Goal: Information Seeking & Learning: Learn about a topic

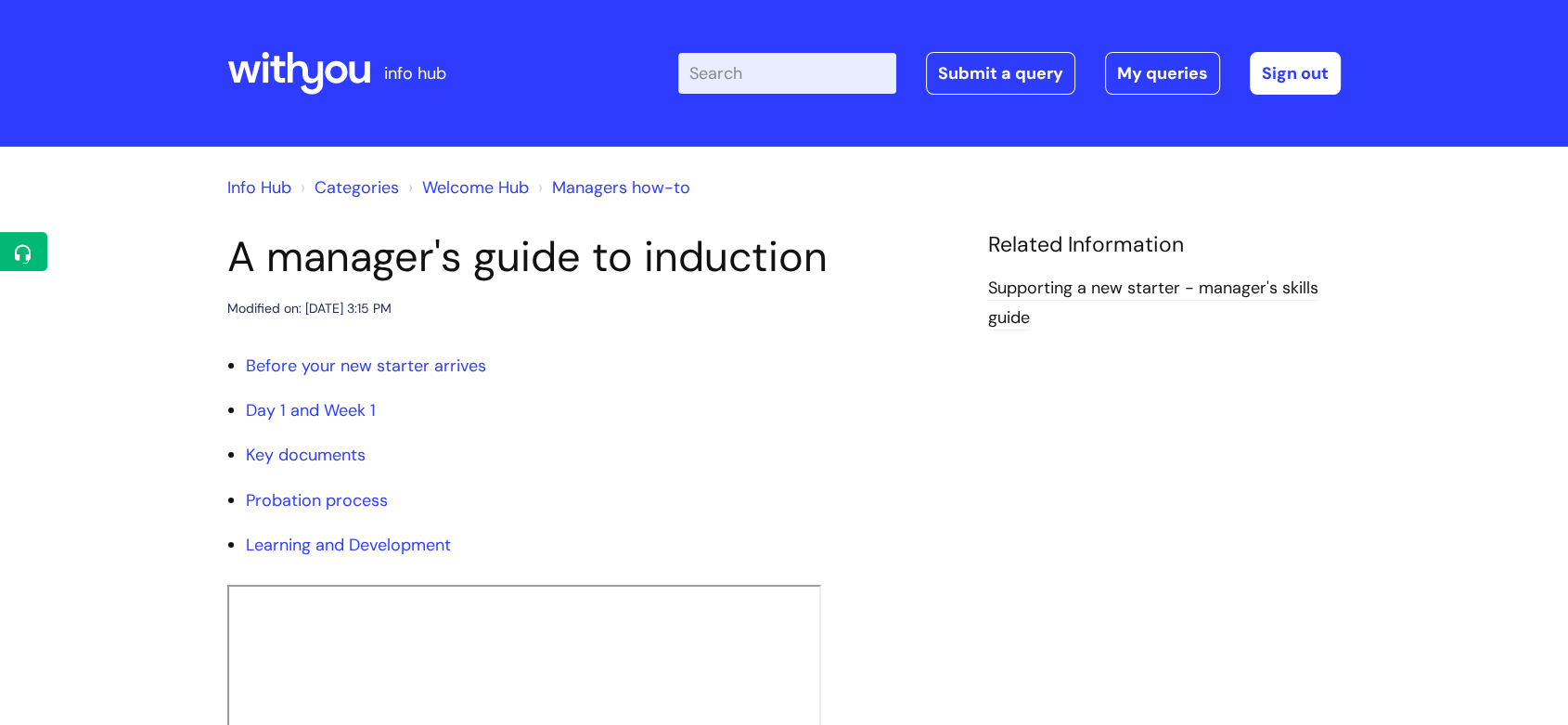
click at [314, 76] on icon at bounding box center [298, 73] width 143 height 45
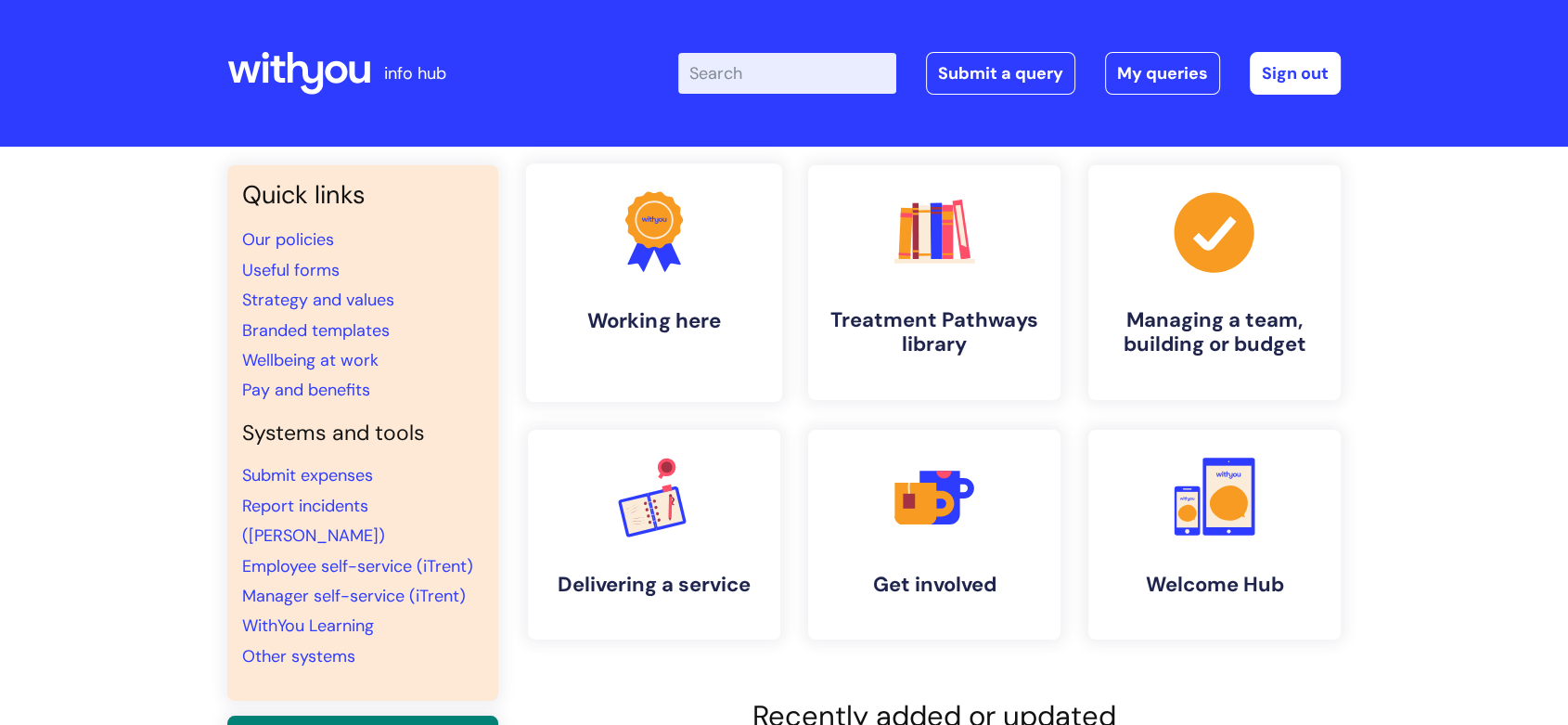
click at [629, 243] on icon ".cls-1{fill:#f89b22;}.cls-1,.cls-2,.cls-3{stroke-width:0px;}.cls-2{fill:#2d3cff…" at bounding box center [654, 232] width 92 height 92
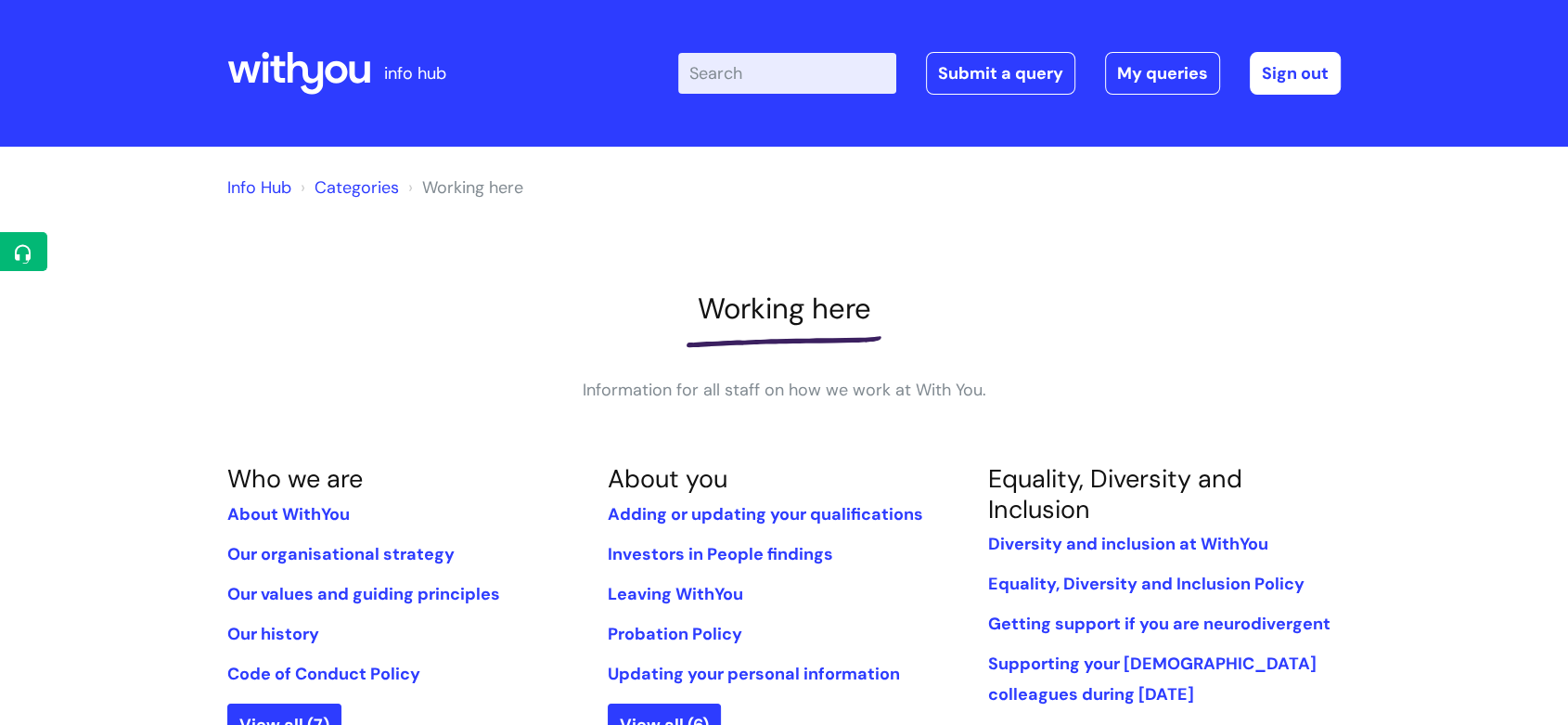
click at [379, 73] on div "info hub" at bounding box center [365, 73] width 277 height 109
click at [356, 75] on icon at bounding box center [298, 73] width 143 height 45
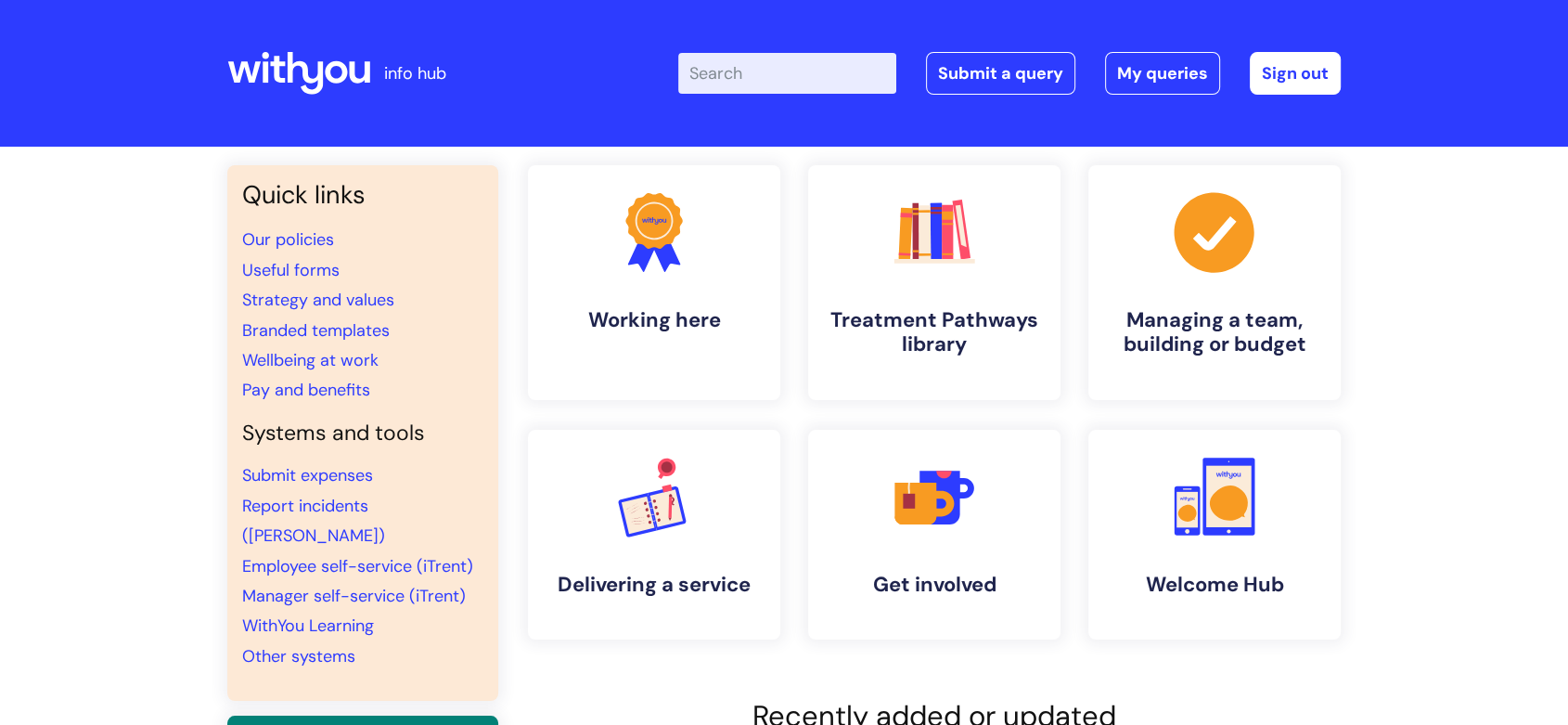
click at [868, 82] on input "Enter your search term here..." at bounding box center [787, 73] width 218 height 41
type input "vacancies"
click button "Search" at bounding box center [0, 0] width 0 height 0
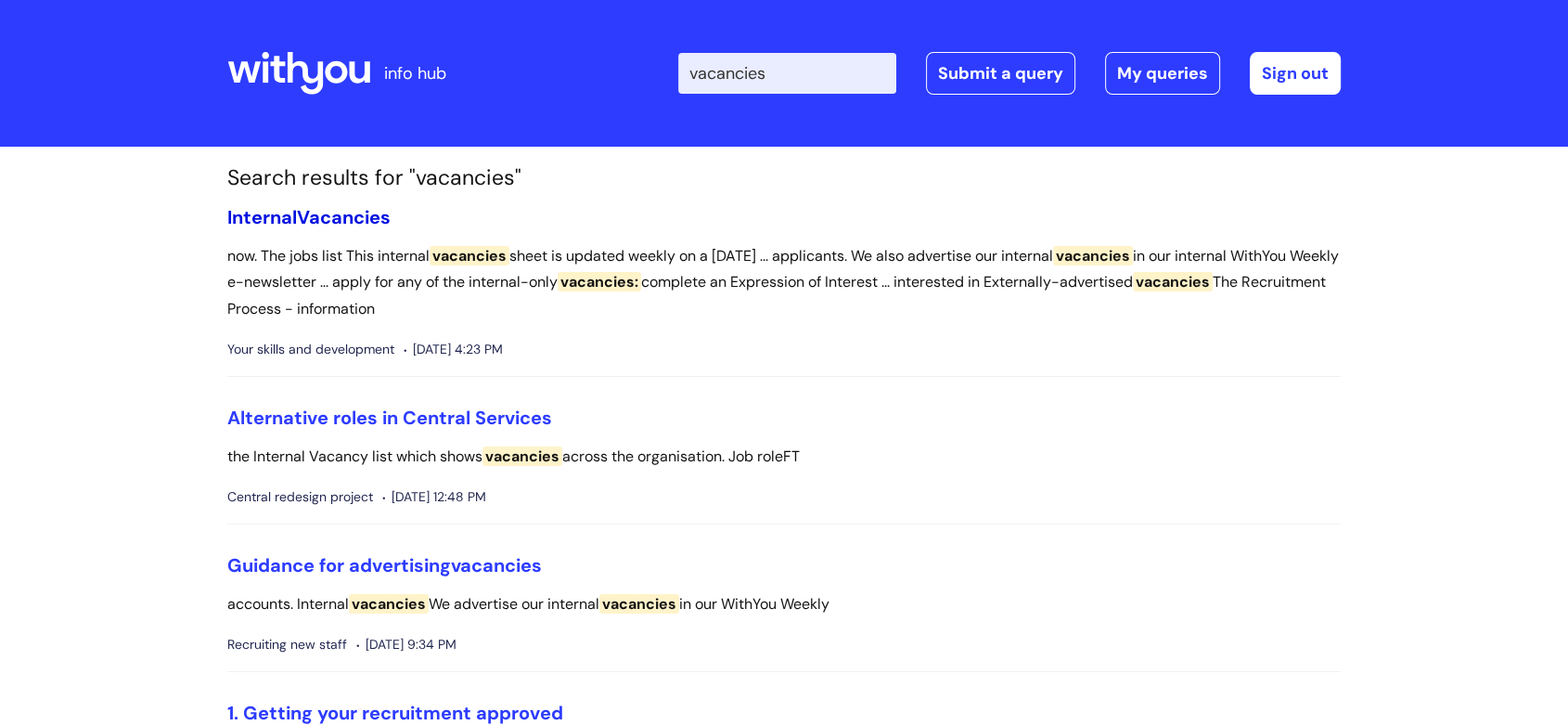
click at [367, 225] on span "Vacancies" at bounding box center [344, 216] width 94 height 24
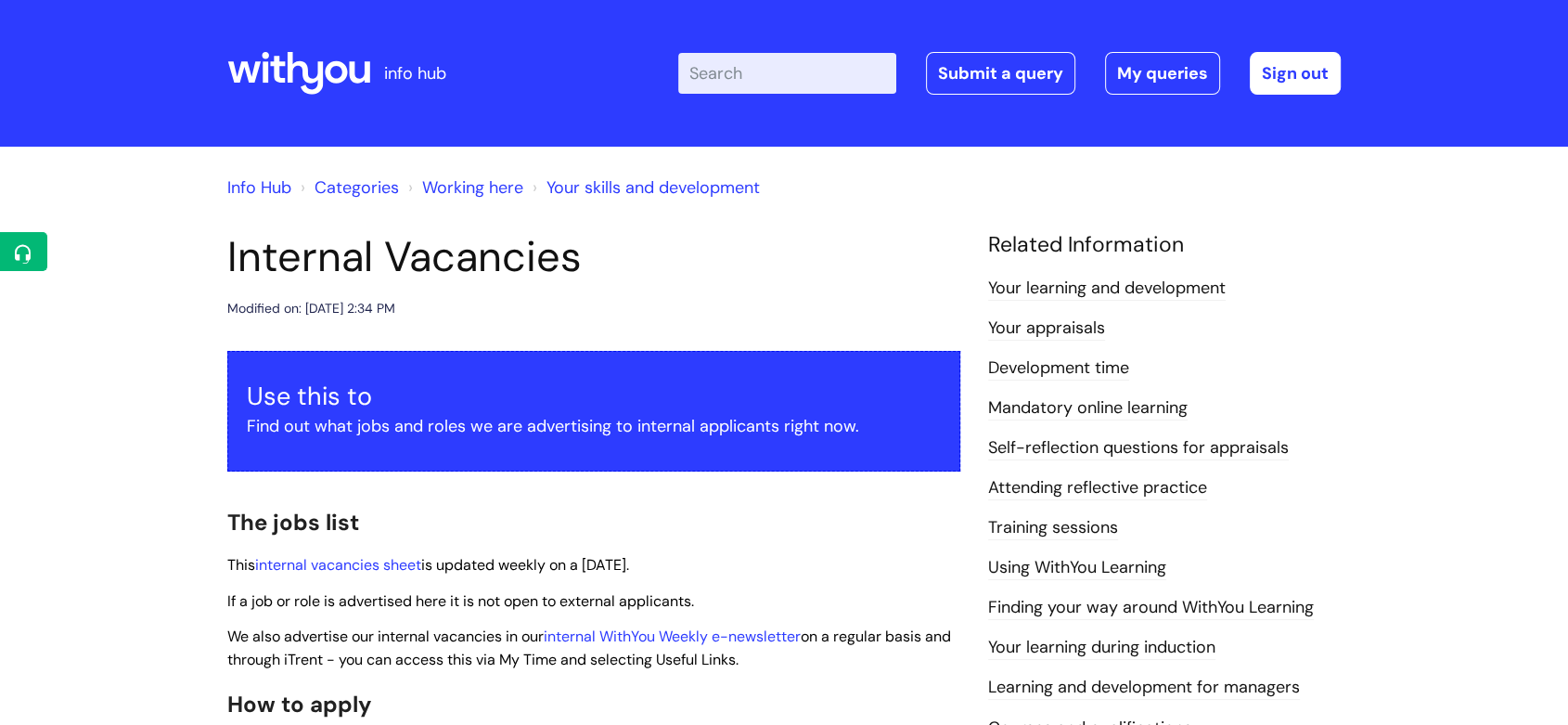
scroll to position [309, 0]
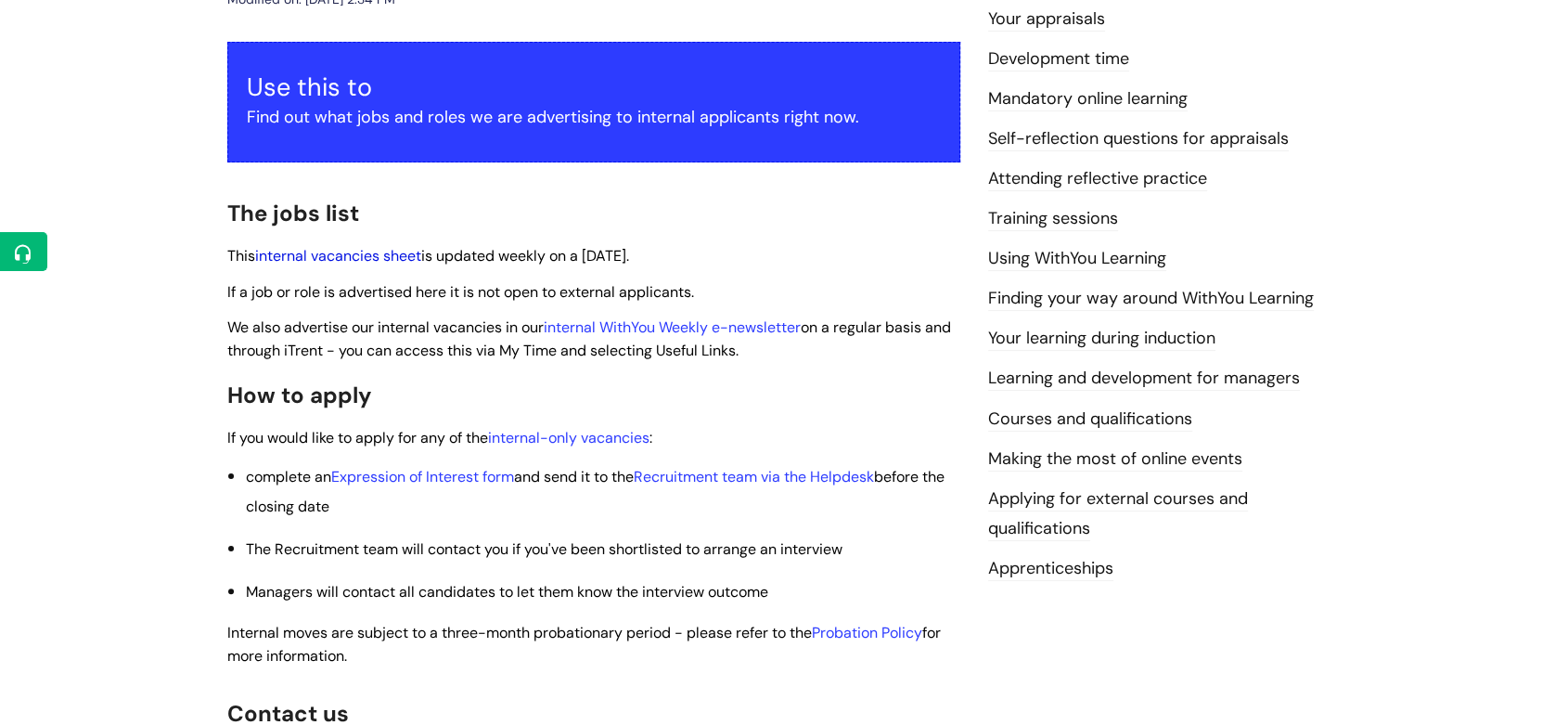
click at [352, 255] on link "internal vacancies sheet" at bounding box center [337, 256] width 166 height 19
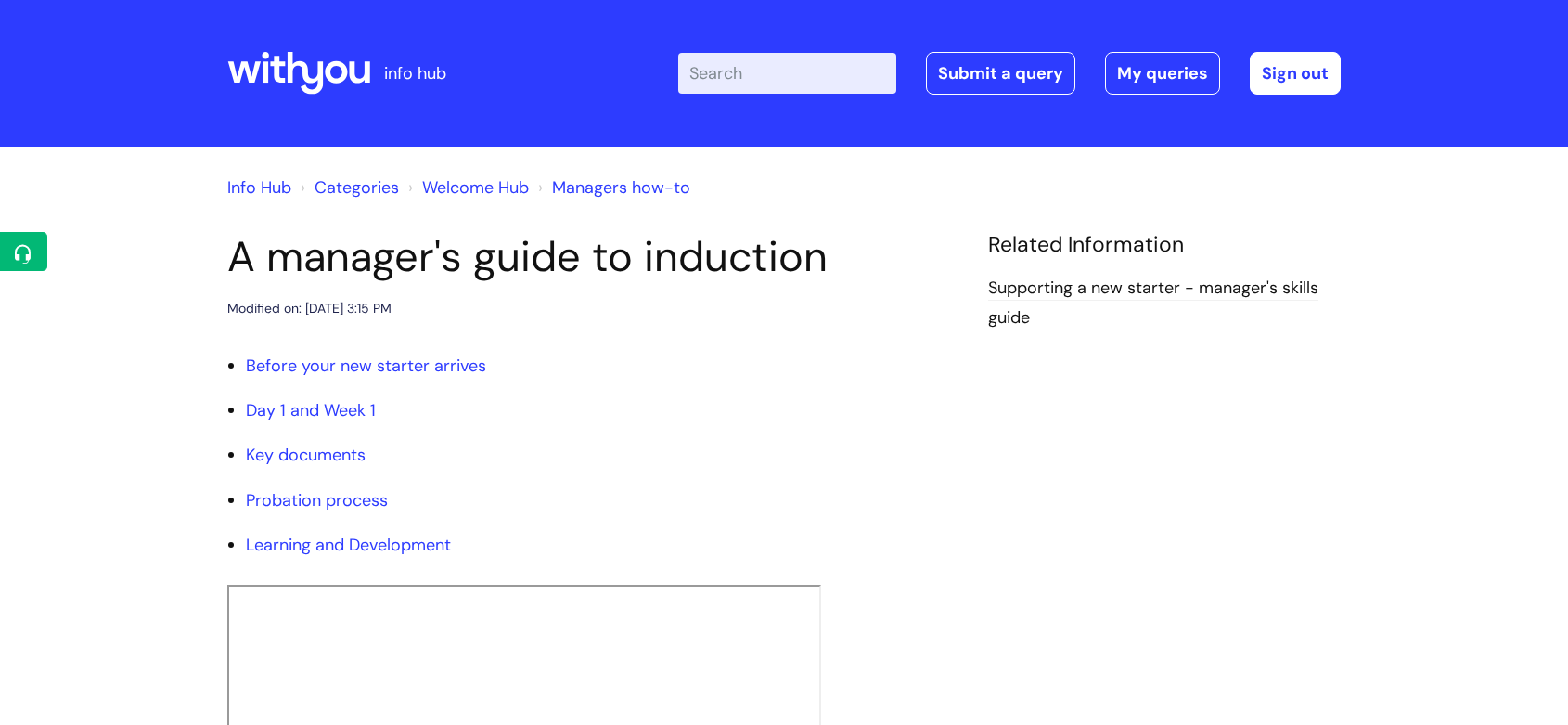
scroll to position [309, 0]
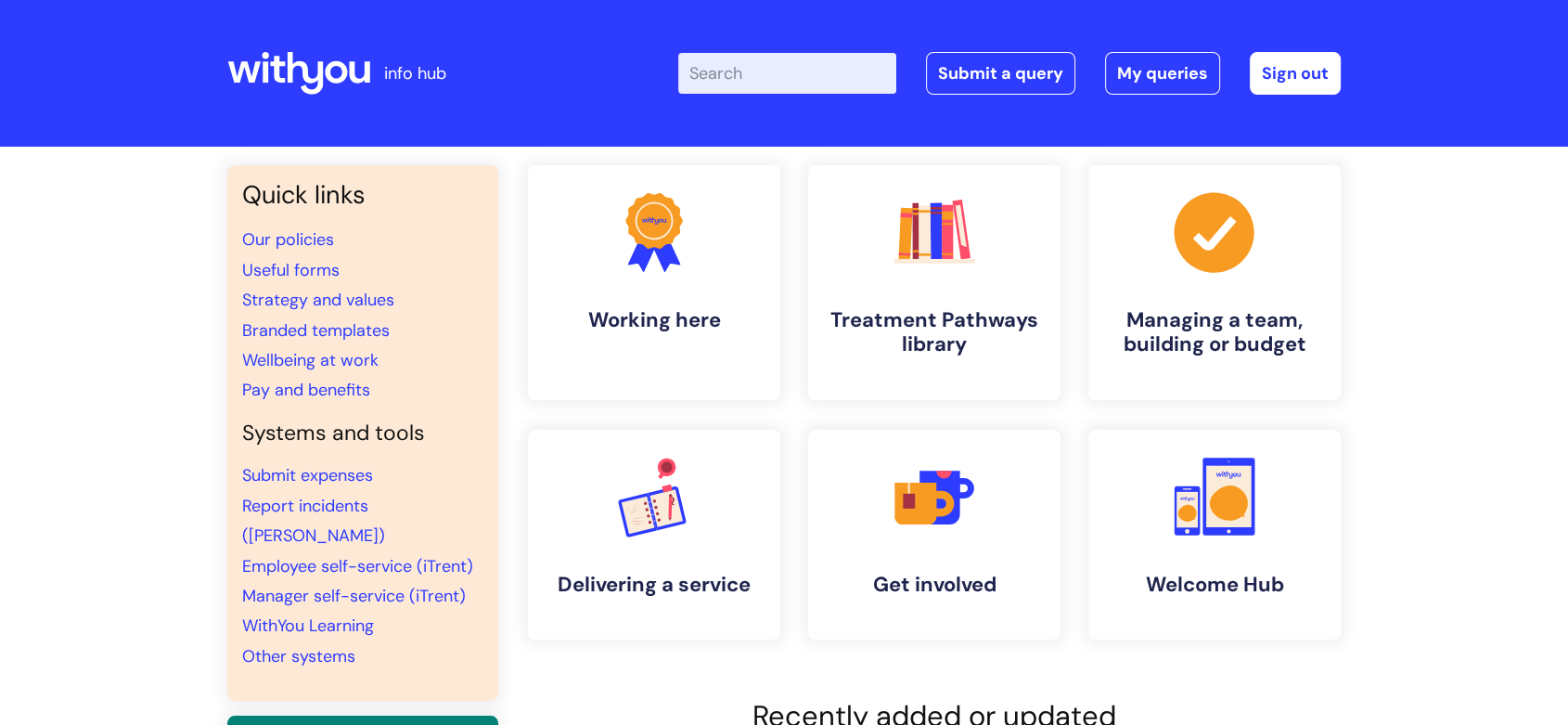
click at [817, 77] on input "Enter your search term here..." at bounding box center [787, 73] width 218 height 41
type input "job vacancies"
click button "Search" at bounding box center [0, 0] width 0 height 0
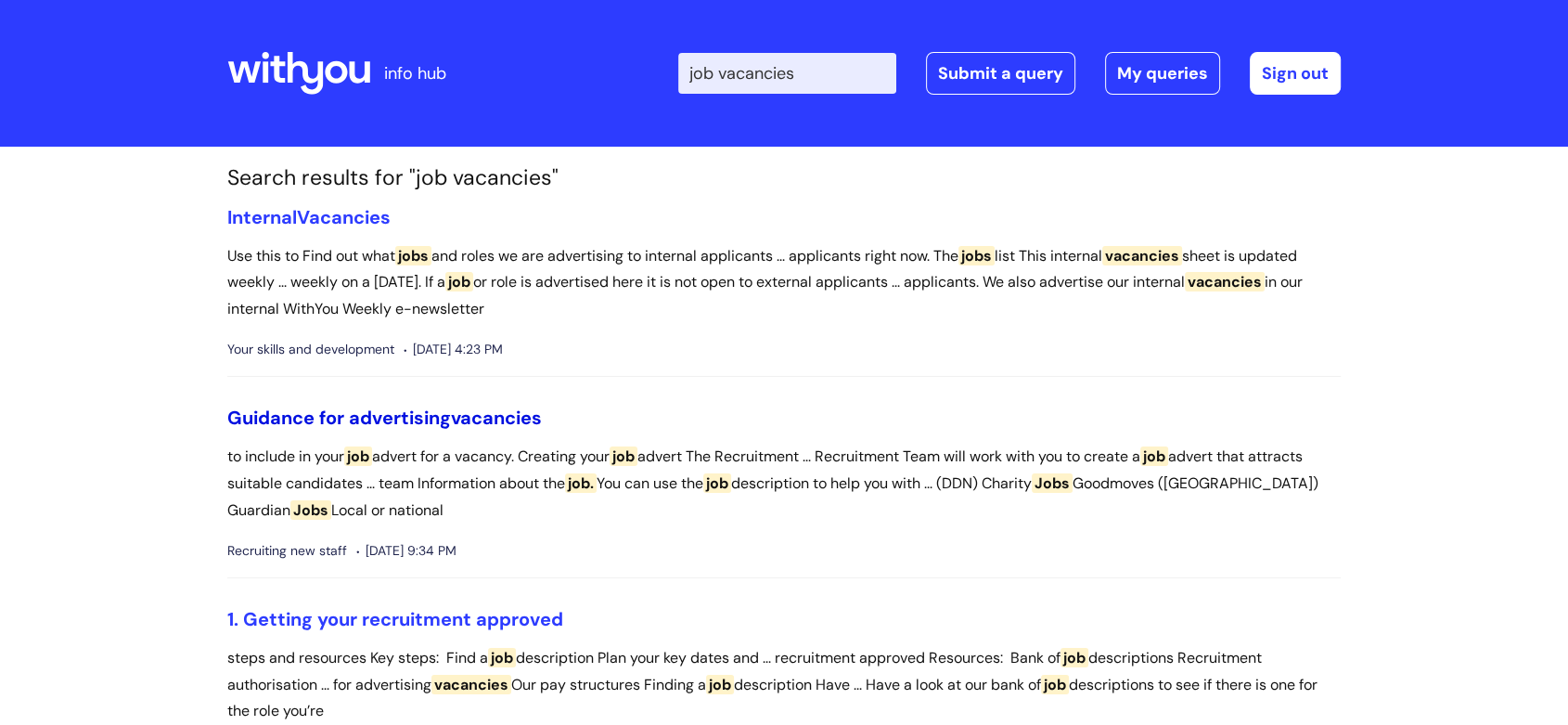
click at [433, 414] on link "Guidance for advertising vacancies" at bounding box center [384, 417] width 315 height 24
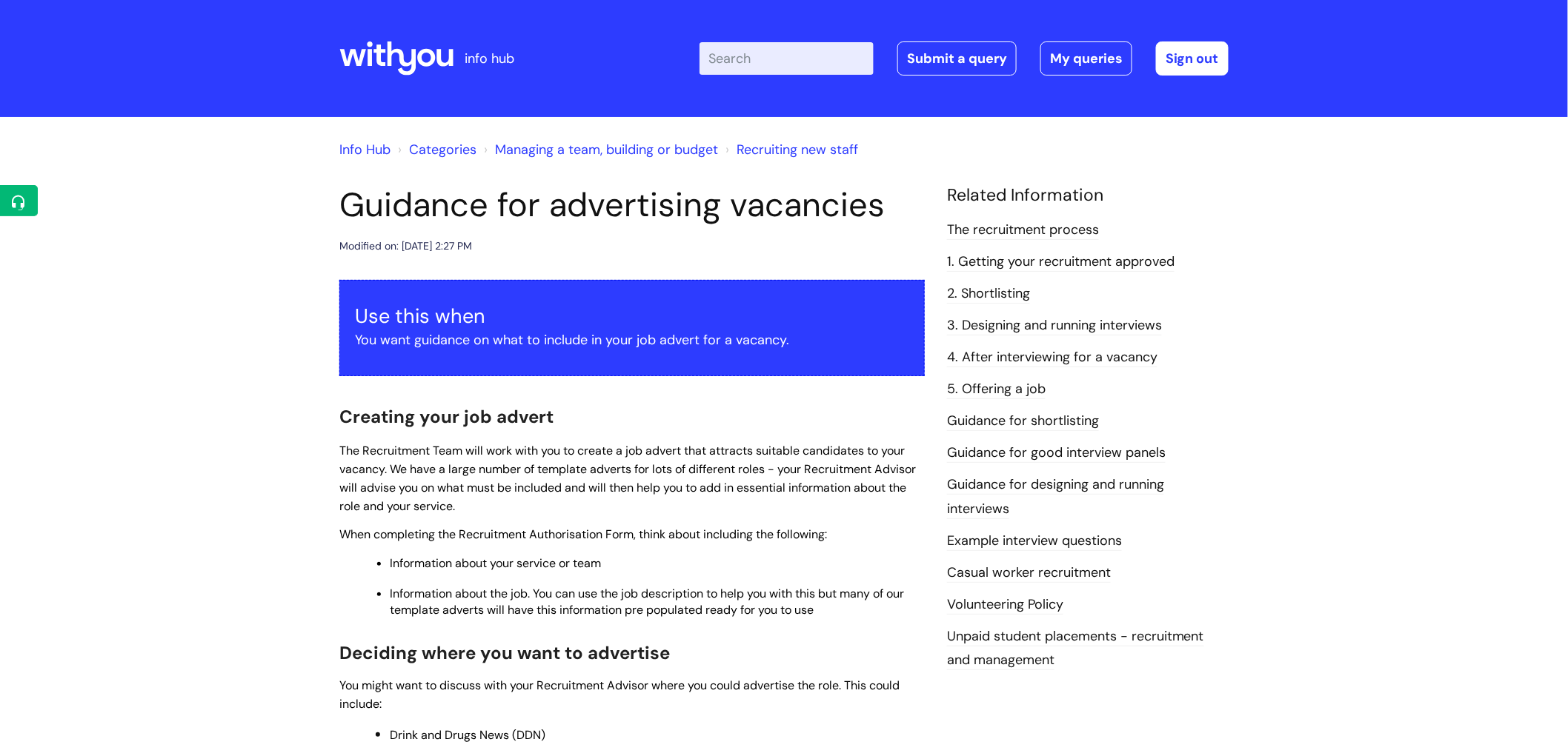
click at [428, 55] on icon at bounding box center [396, 58] width 114 height 36
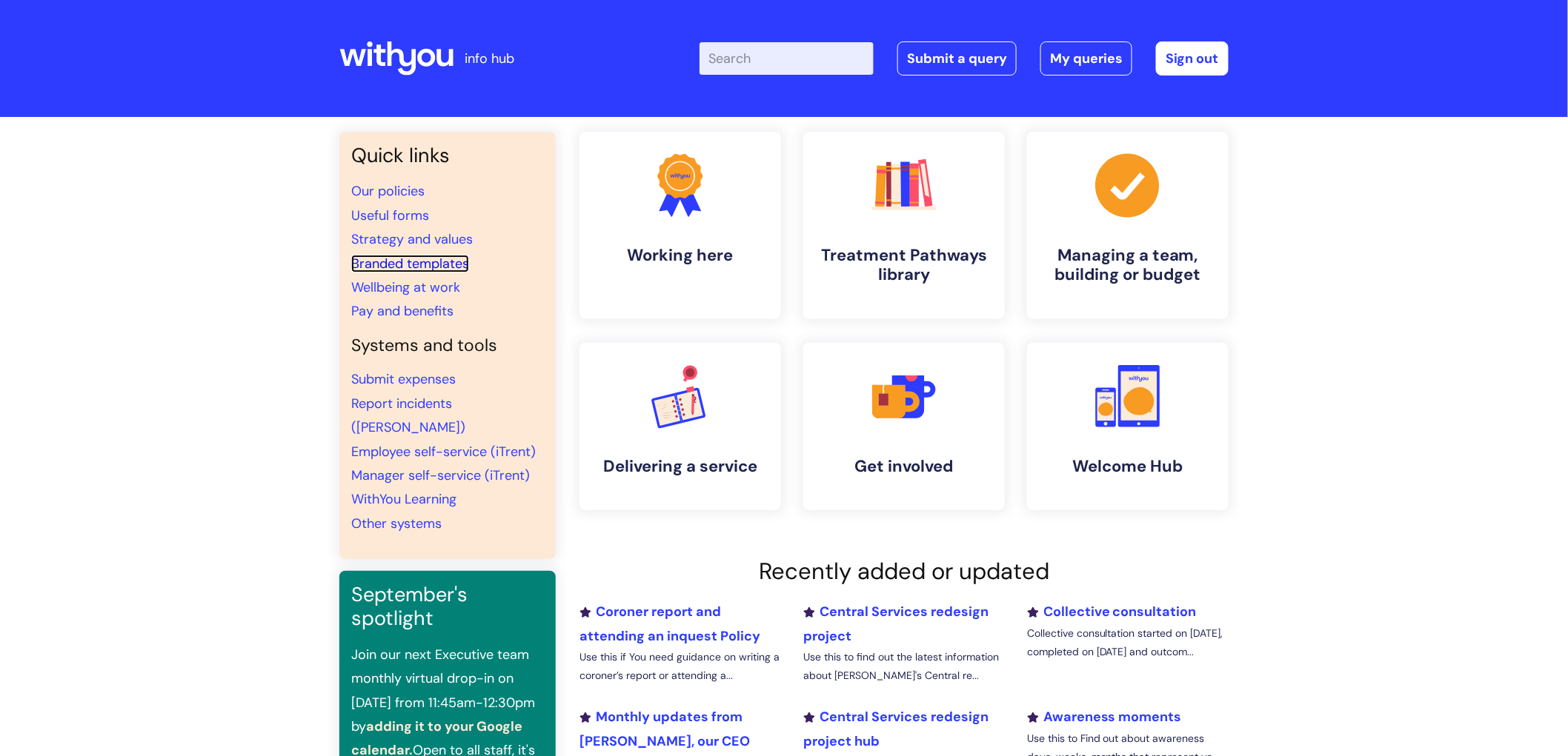
drag, startPoint x: 393, startPoint y: 264, endPoint x: 478, endPoint y: 320, distance: 101.8
click at [393, 264] on link "Branded templates" at bounding box center [410, 263] width 118 height 18
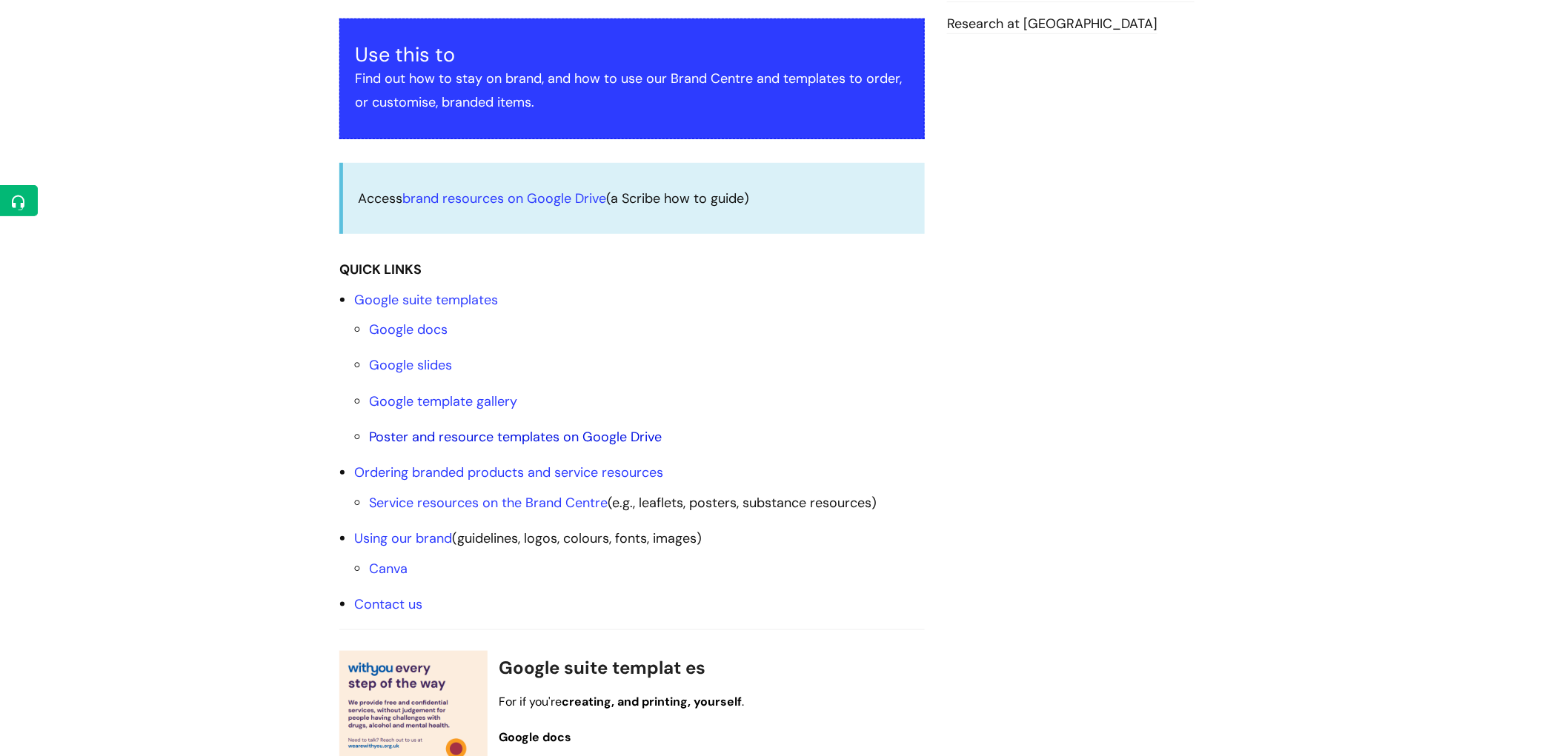
scroll to position [329, 0]
